Goal: Information Seeking & Learning: Find specific fact

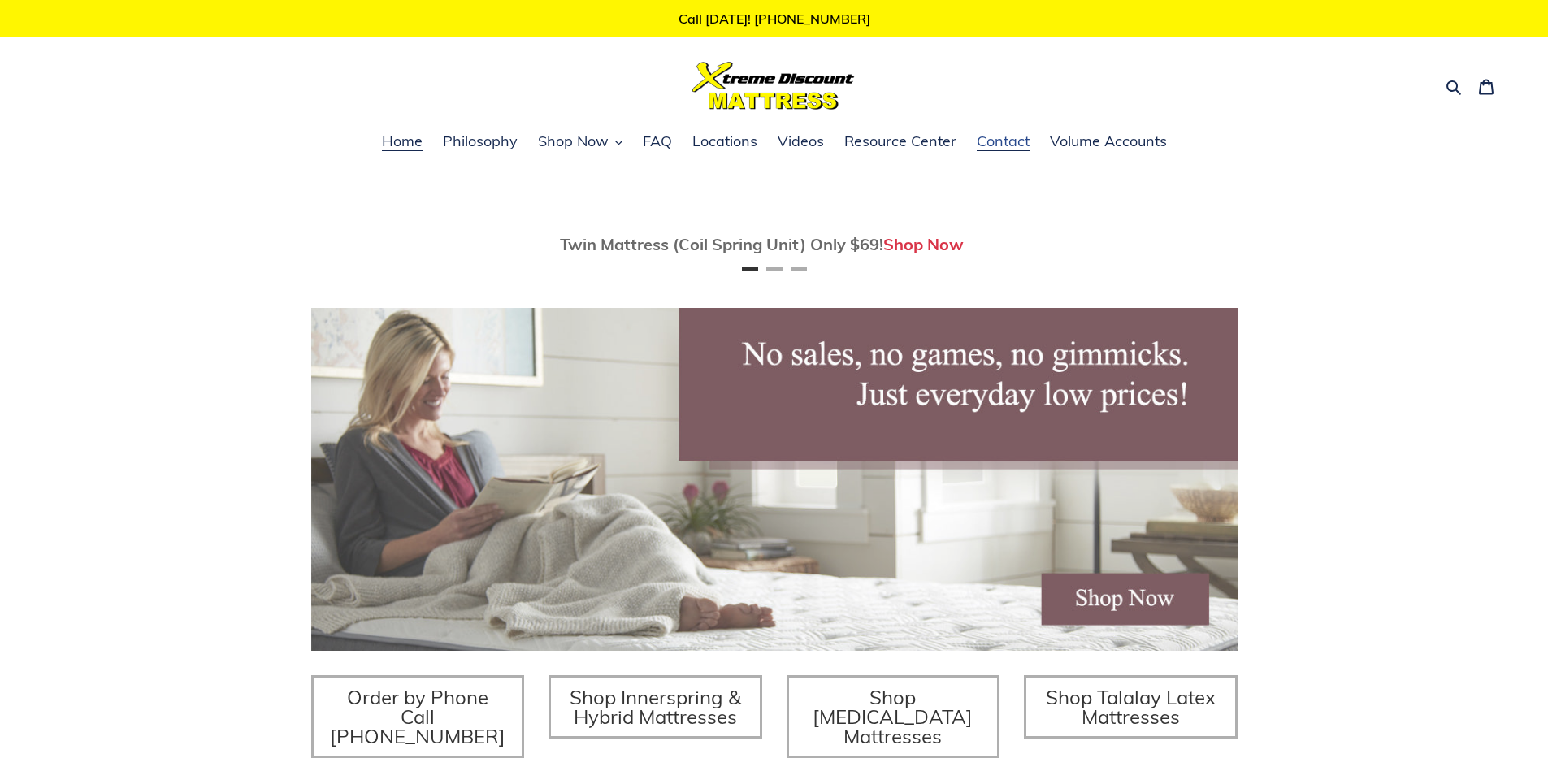
click at [1009, 141] on span "Contact" at bounding box center [1003, 141] width 53 height 20
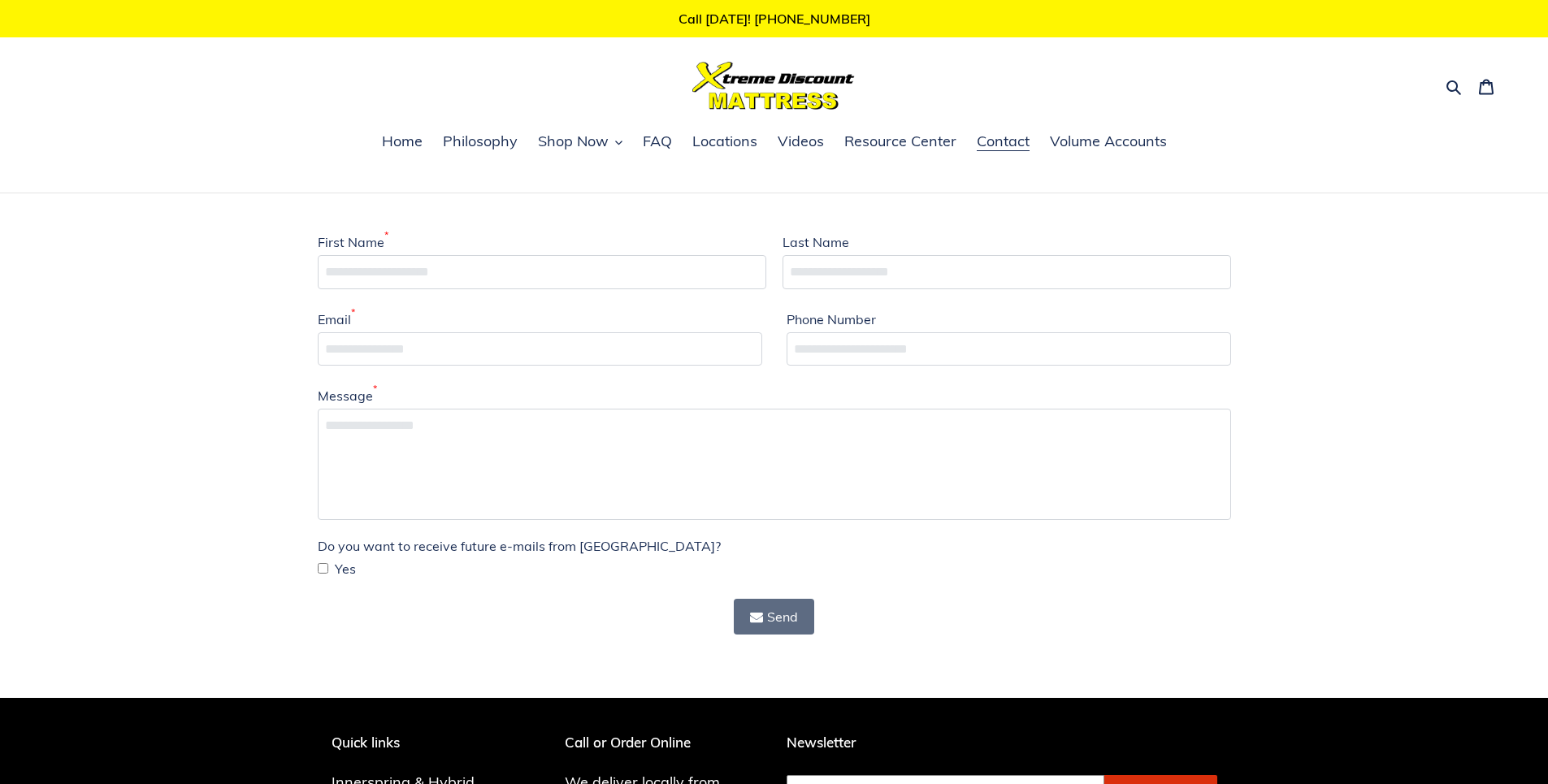
scroll to position [325, 0]
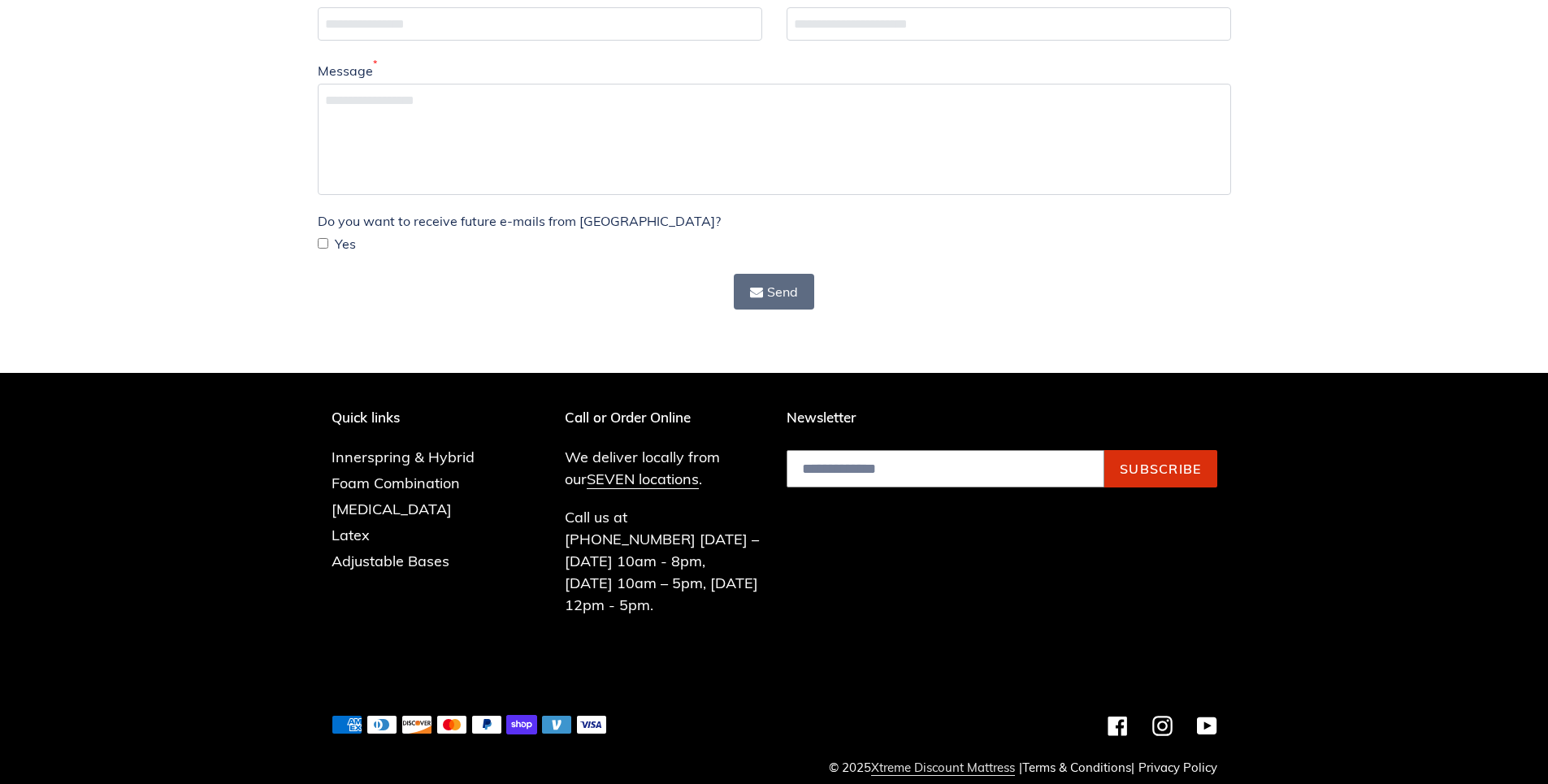
click at [950, 759] on link "Xtreme Discount Mattress" at bounding box center [943, 768] width 144 height 16
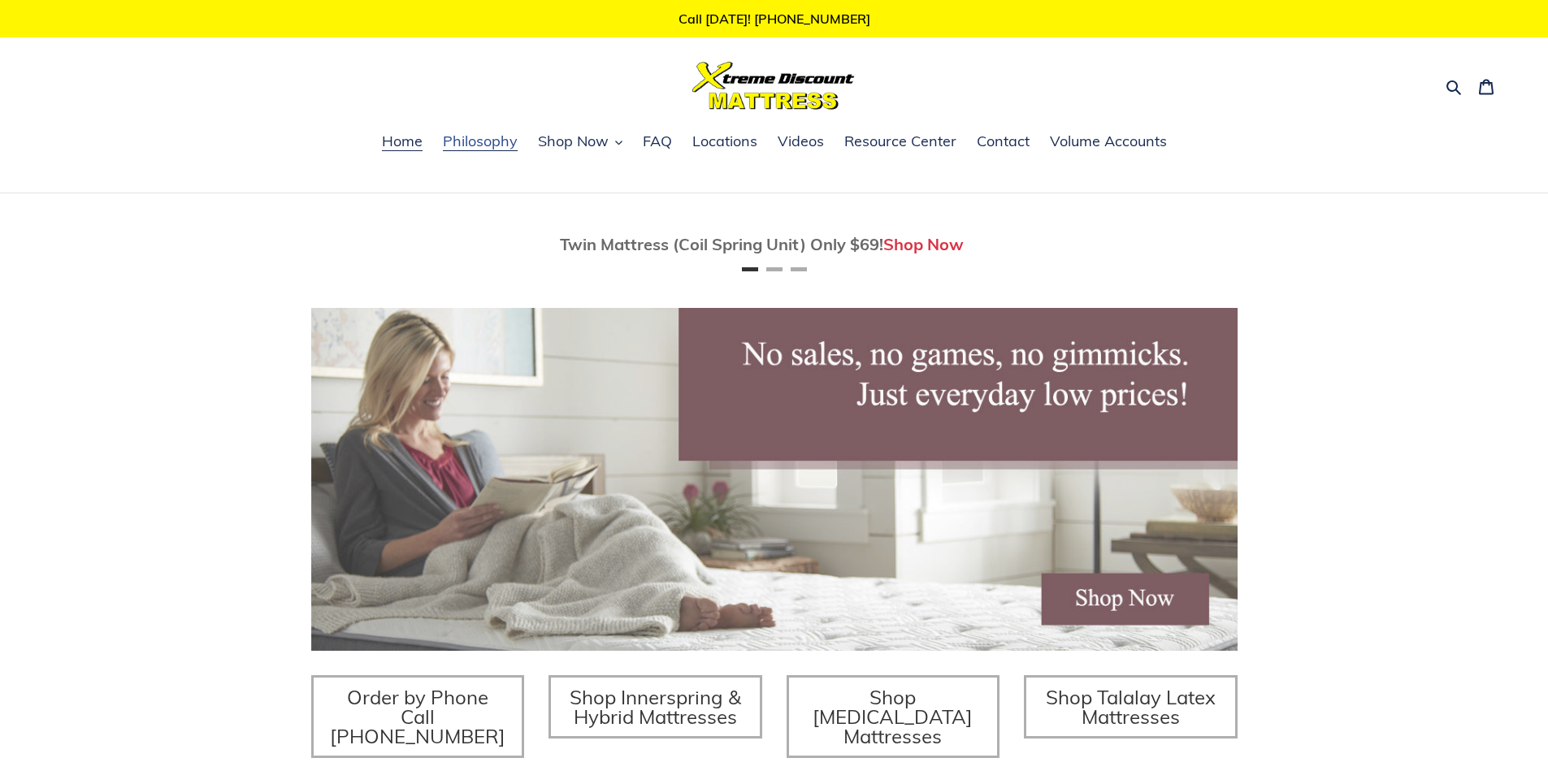
click at [488, 139] on span "Philosophy" at bounding box center [480, 141] width 74 height 20
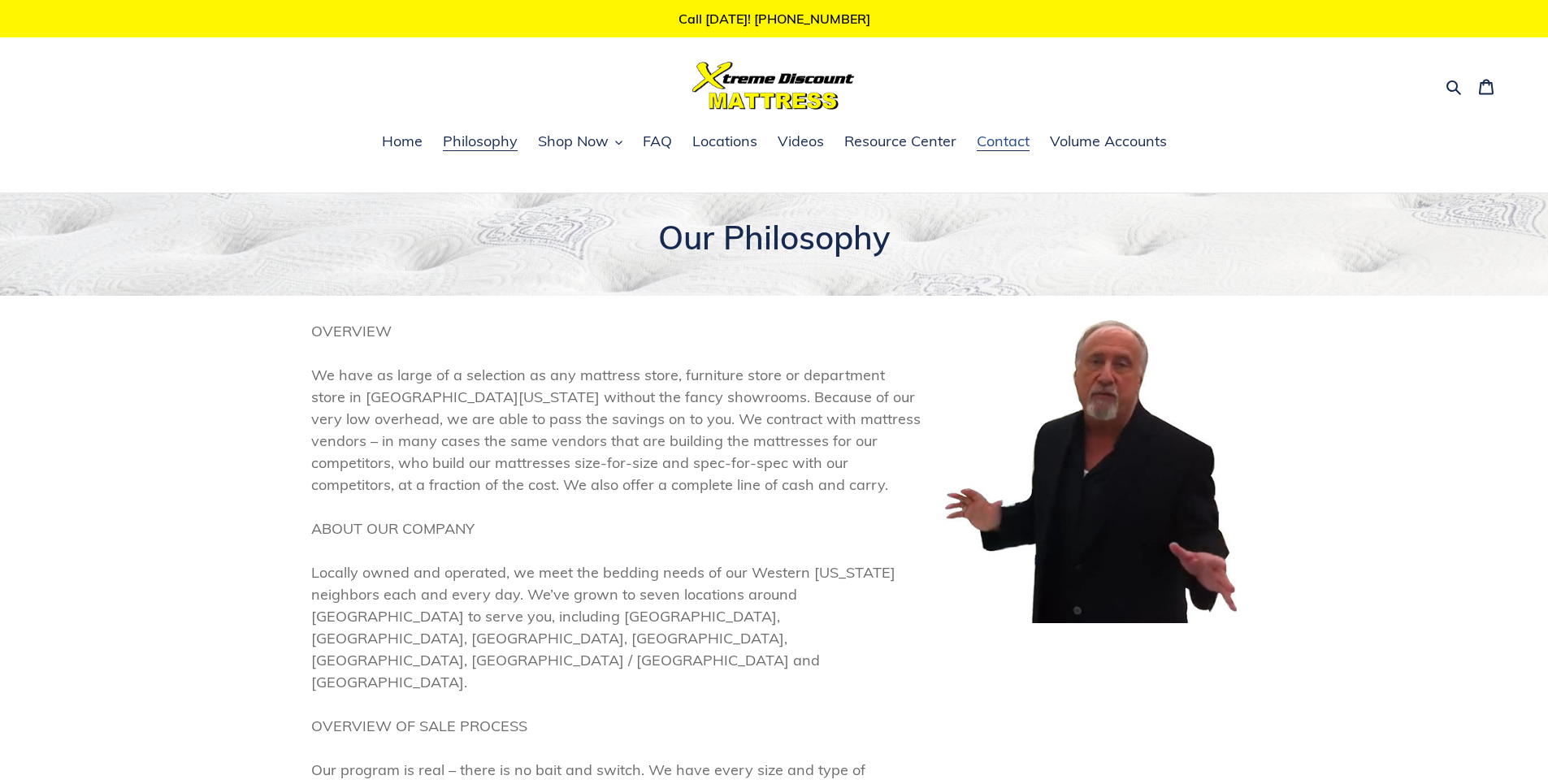
click at [985, 143] on span "Contact" at bounding box center [1003, 141] width 53 height 20
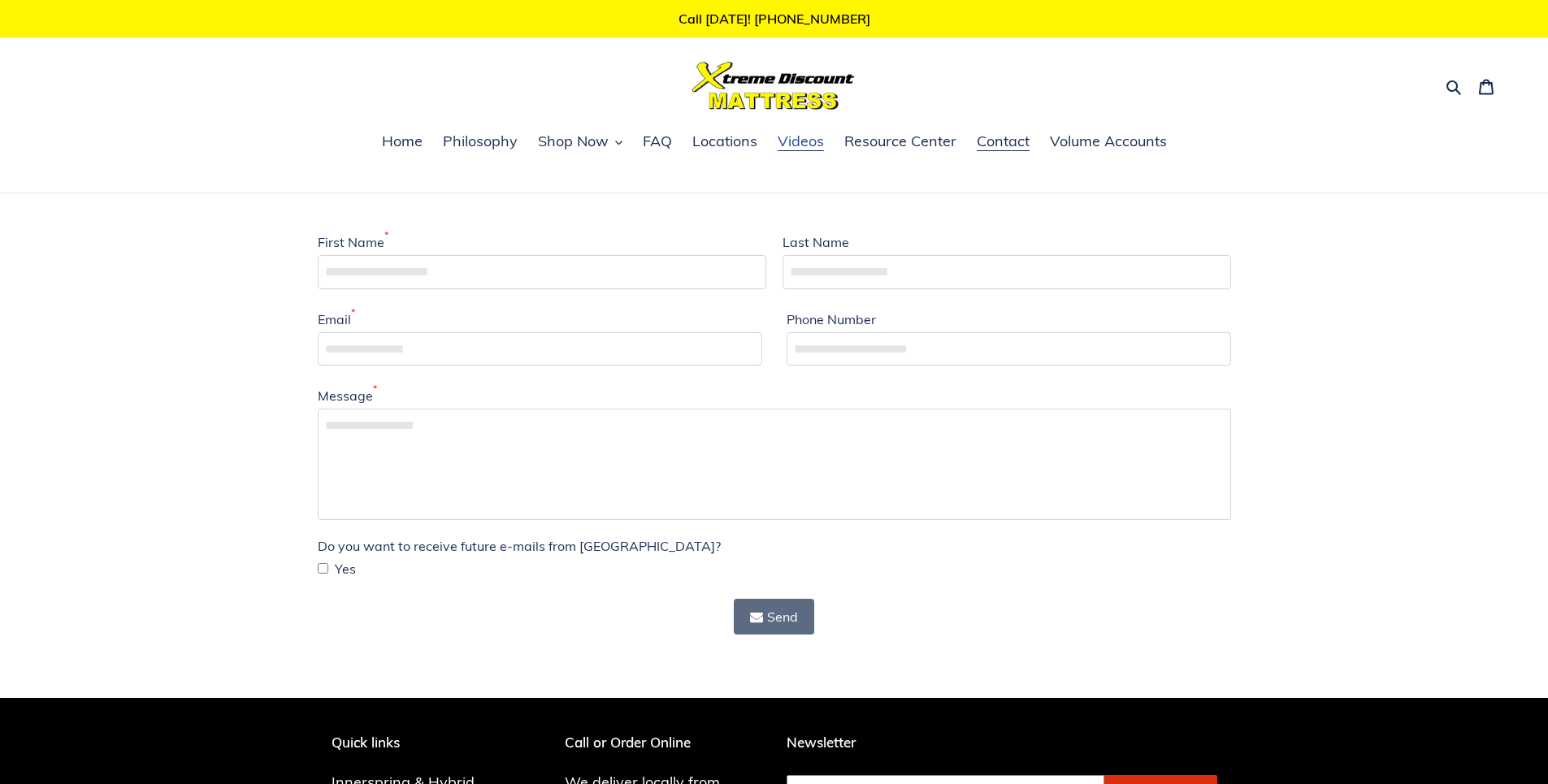
click at [804, 142] on span "Videos" at bounding box center [801, 141] width 47 height 20
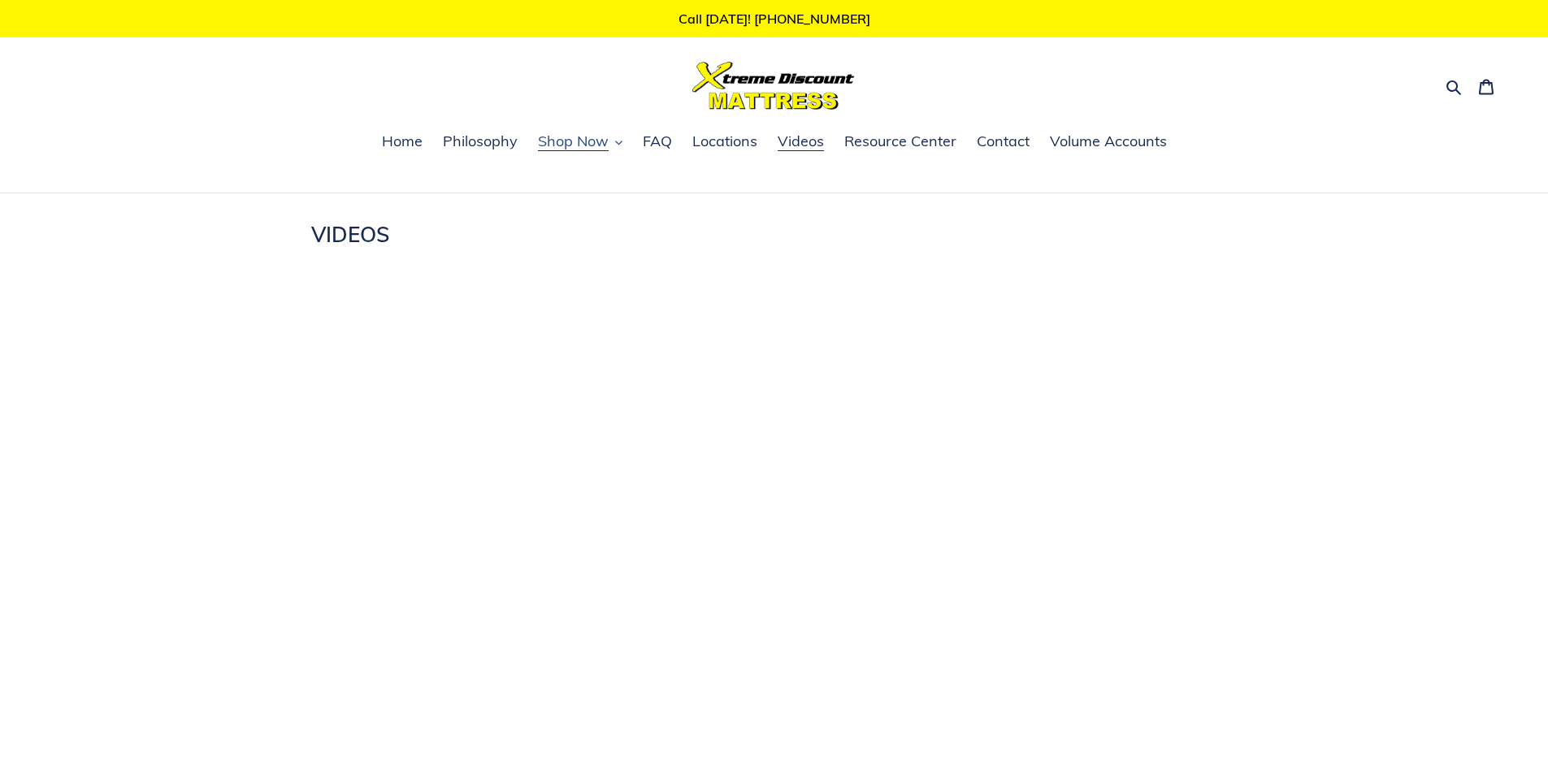
click at [568, 144] on span "Shop Now" at bounding box center [573, 141] width 70 height 20
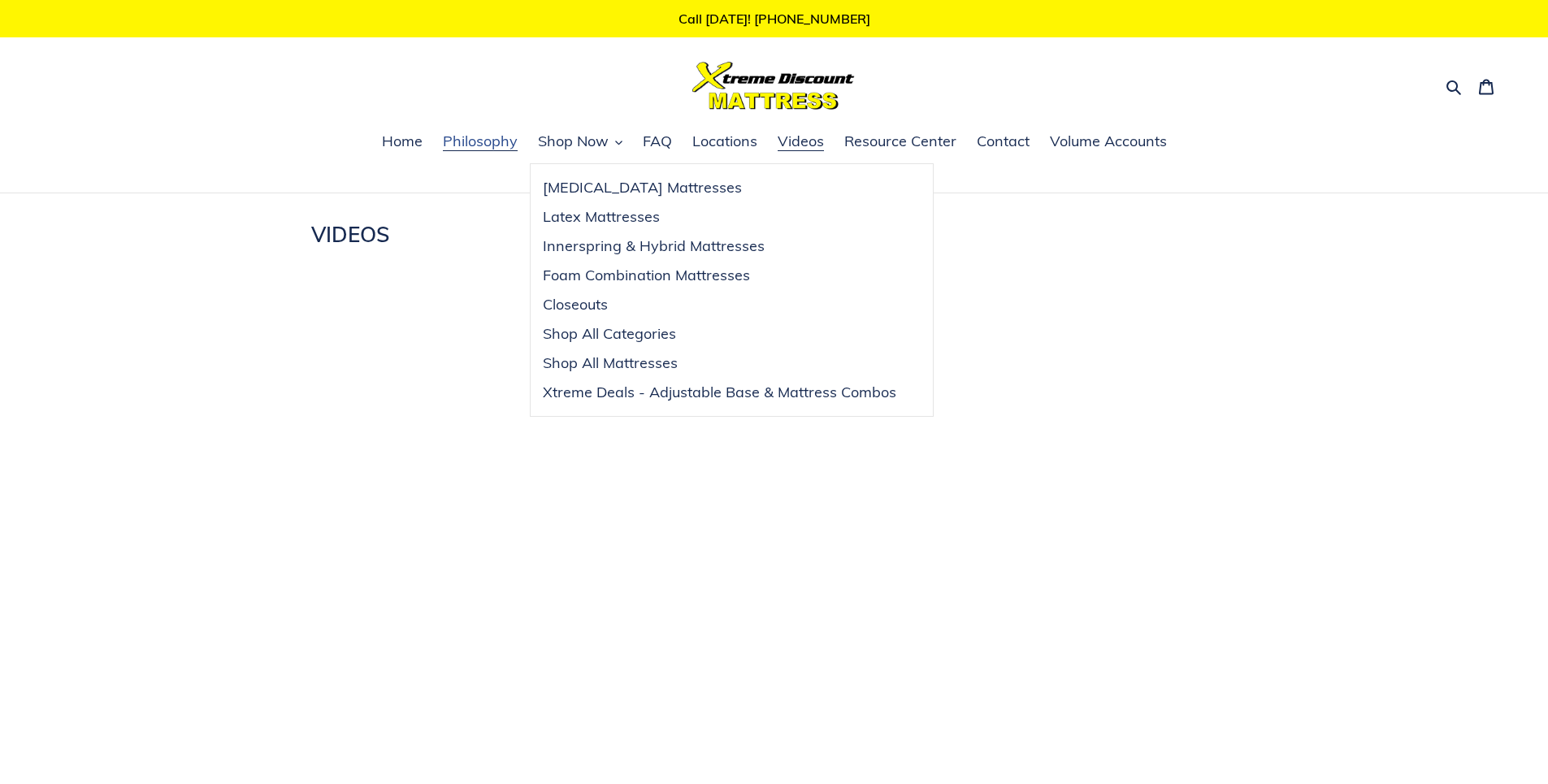
click at [495, 153] on link "Philosophy" at bounding box center [480, 142] width 91 height 25
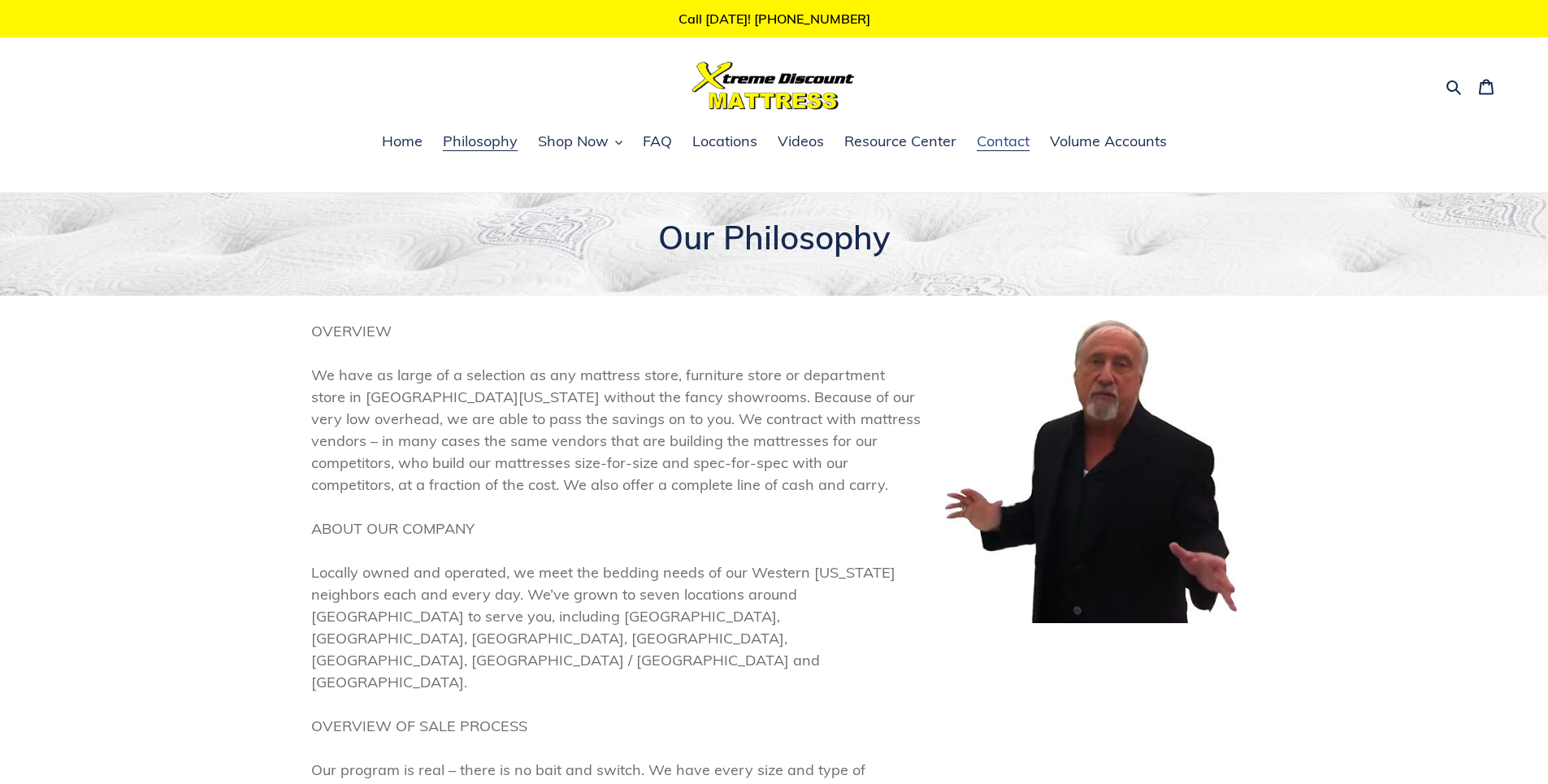
click at [981, 146] on span "Contact" at bounding box center [1003, 141] width 53 height 20
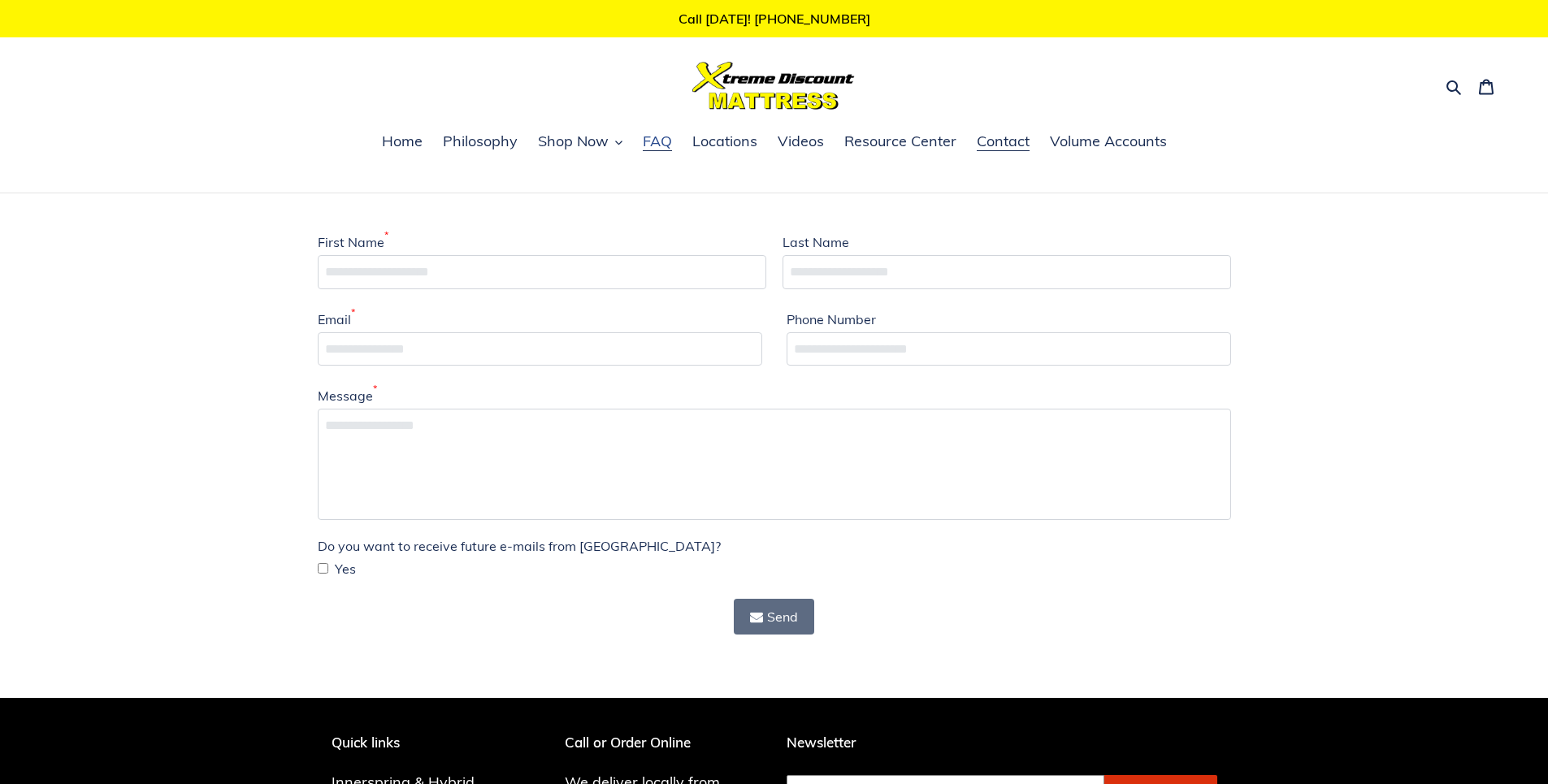
click at [661, 144] on span "FAQ" at bounding box center [657, 141] width 29 height 20
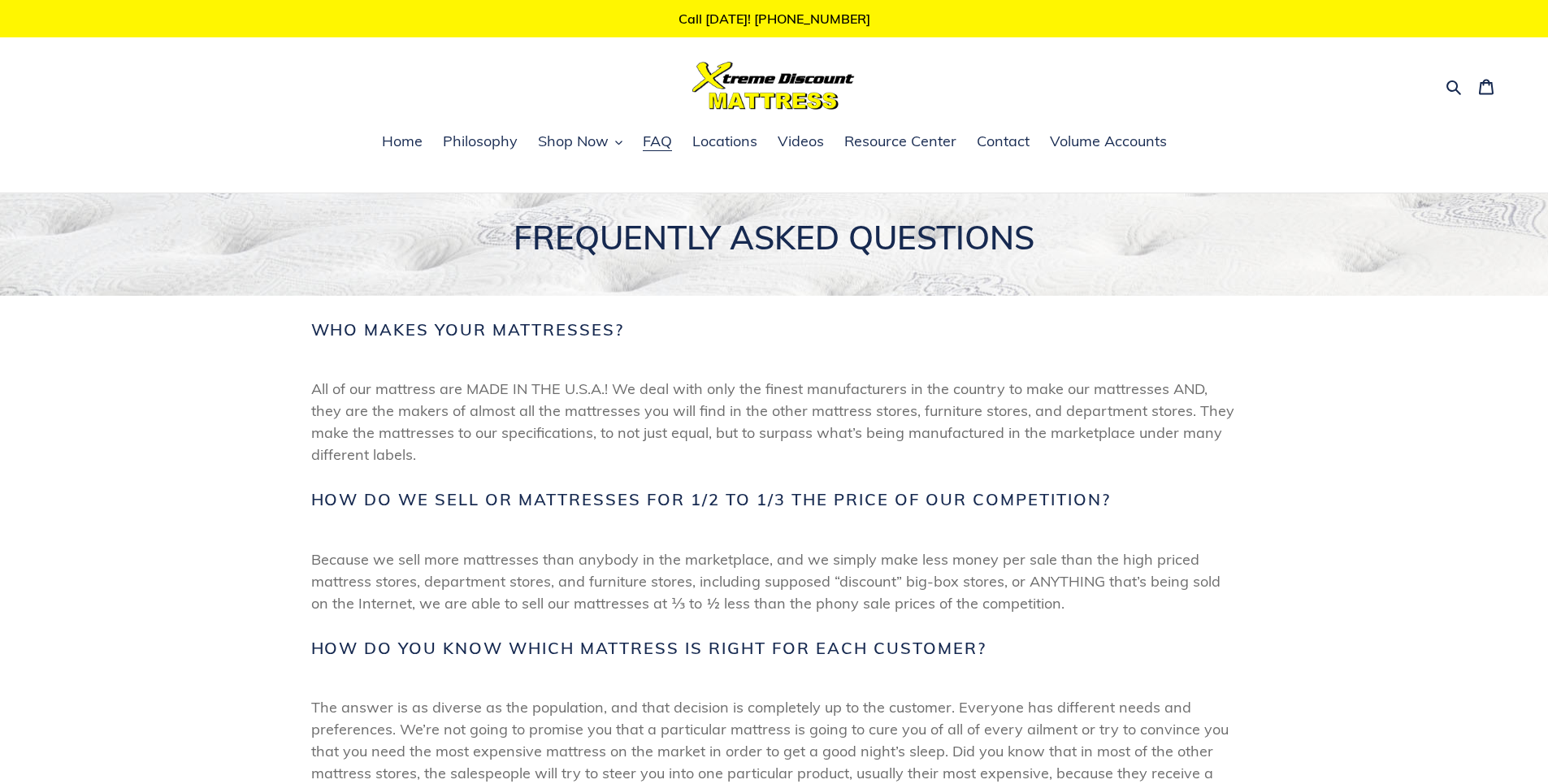
scroll to position [406, 0]
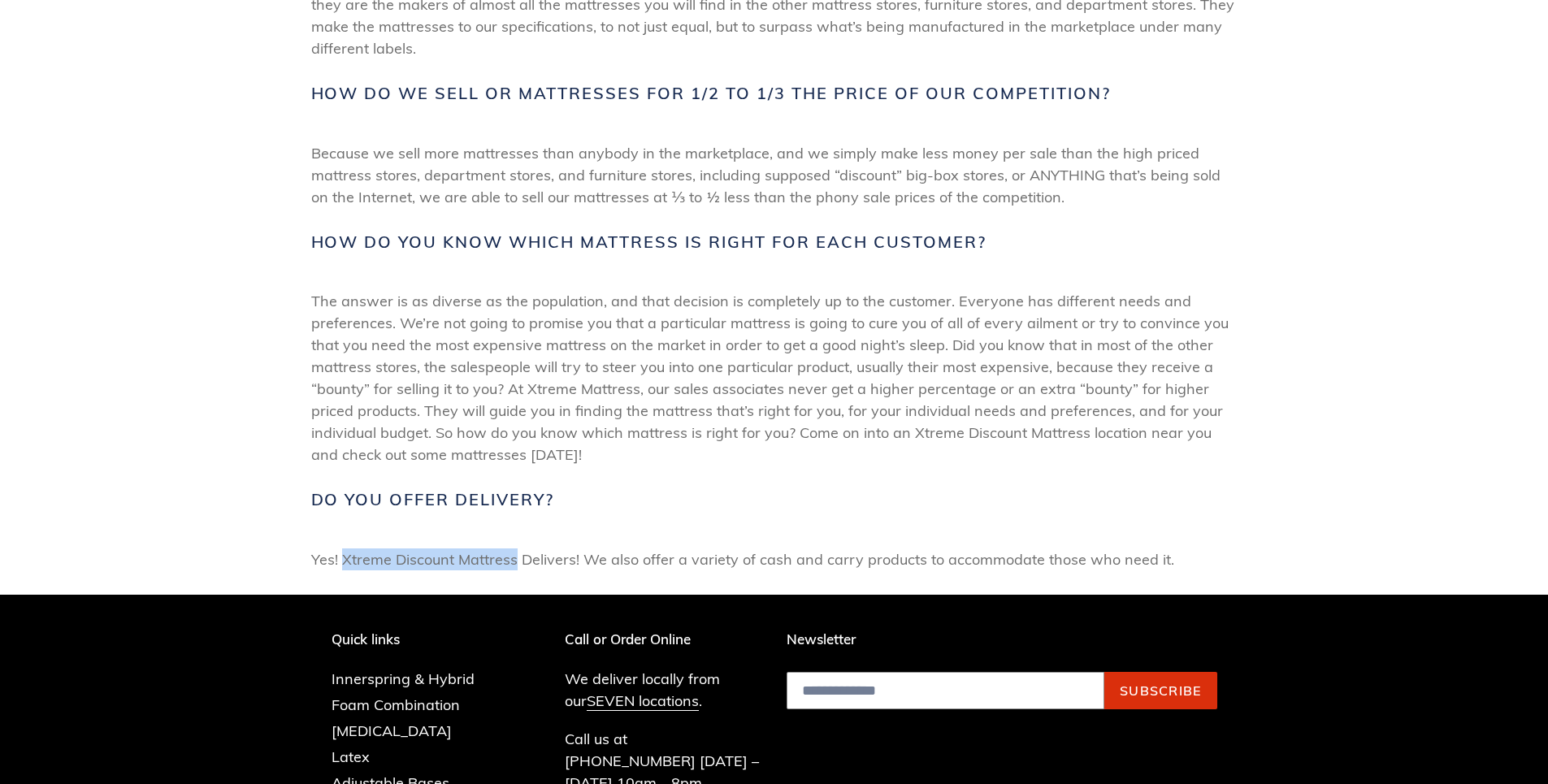
drag, startPoint x: 345, startPoint y: 561, endPoint x: 515, endPoint y: 567, distance: 170.1
click at [515, 567] on span "Yes! Xtreme Discount Mattress Delivers! We also offer a variety of cash and car…" at bounding box center [774, 559] width 927 height 22
drag, startPoint x: 515, startPoint y: 567, endPoint x: 487, endPoint y: 561, distance: 28.6
copy span "Xtreme Discount Mattress"
